Goal: Find contact information: Find contact information

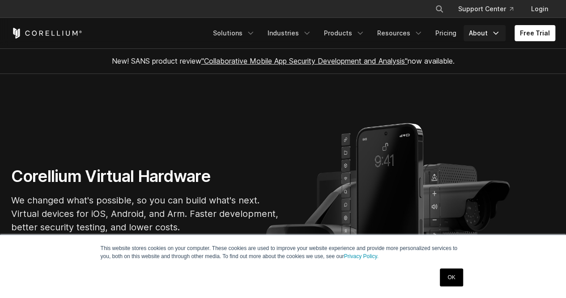
click at [489, 30] on link "About" at bounding box center [485, 33] width 42 height 16
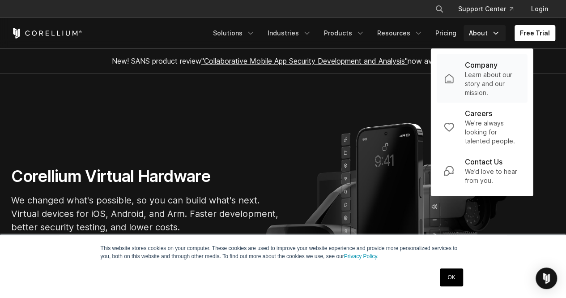
click at [475, 81] on p "Learn about our story and our mission." at bounding box center [493, 83] width 56 height 27
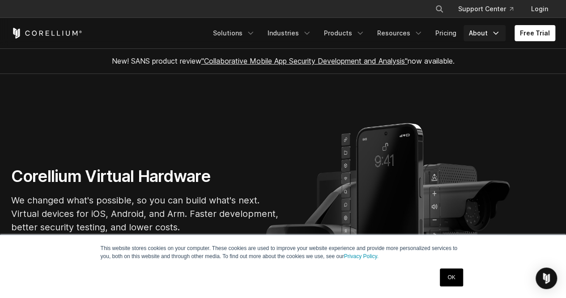
click at [487, 38] on link "About" at bounding box center [485, 33] width 42 height 16
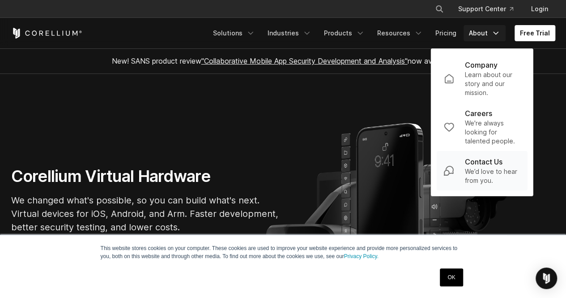
click at [491, 184] on p "We’d love to hear from you." at bounding box center [493, 176] width 56 height 18
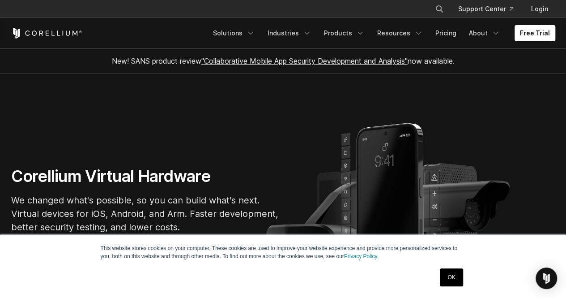
click at [451, 280] on link "OK" at bounding box center [451, 277] width 23 height 18
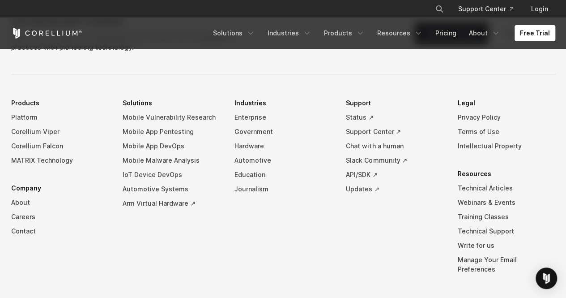
scroll to position [2044, 0]
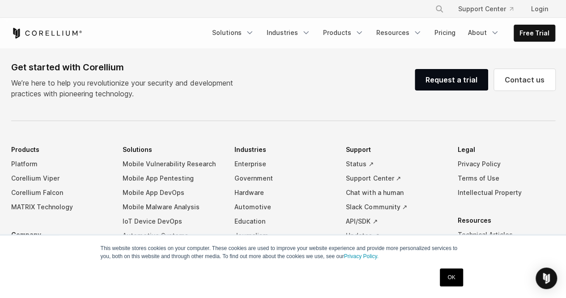
scroll to position [1525, 0]
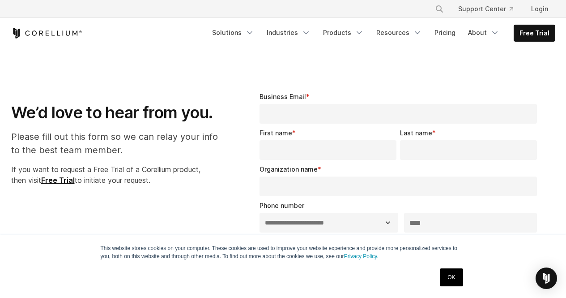
select select "**"
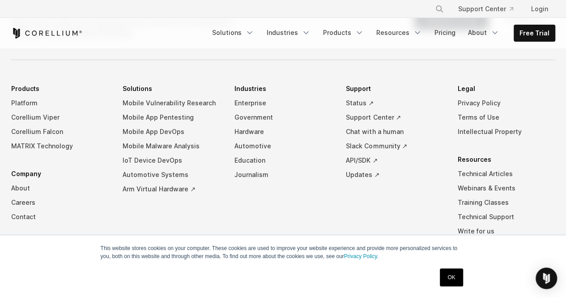
scroll to position [741, 0]
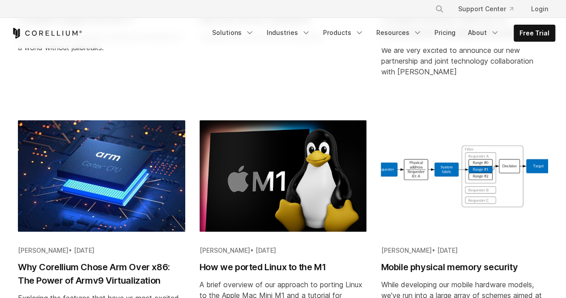
scroll to position [368, 0]
